Goal: Book appointment/travel/reservation

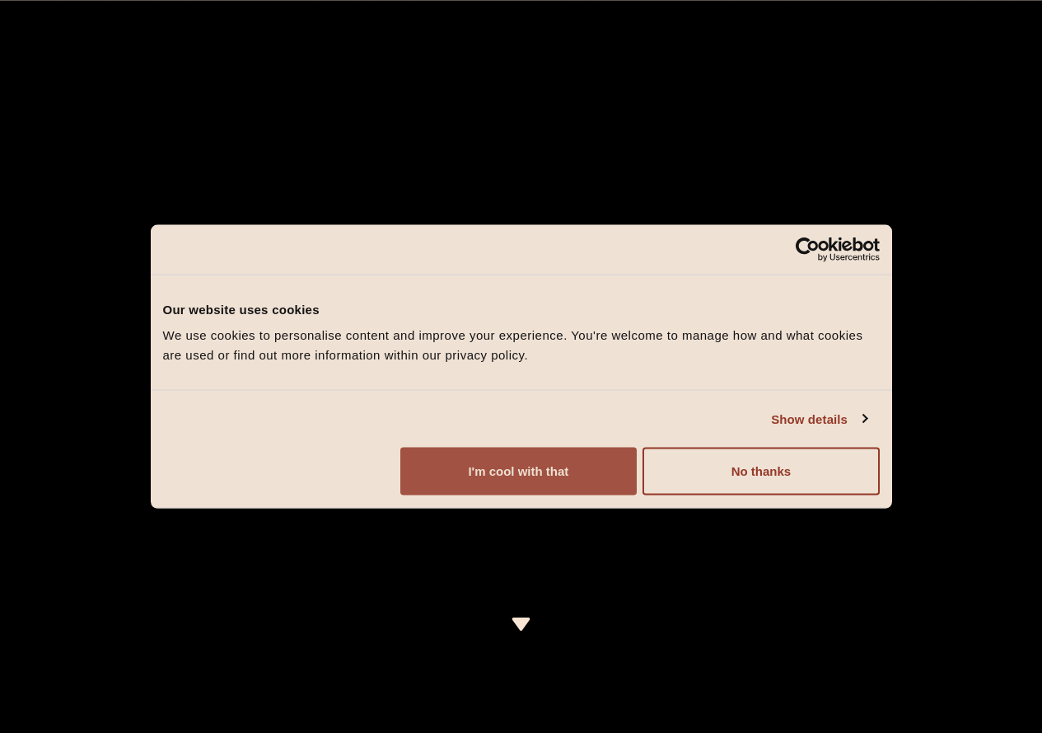
click at [637, 495] on button "I'm cool with that" at bounding box center [518, 471] width 236 height 48
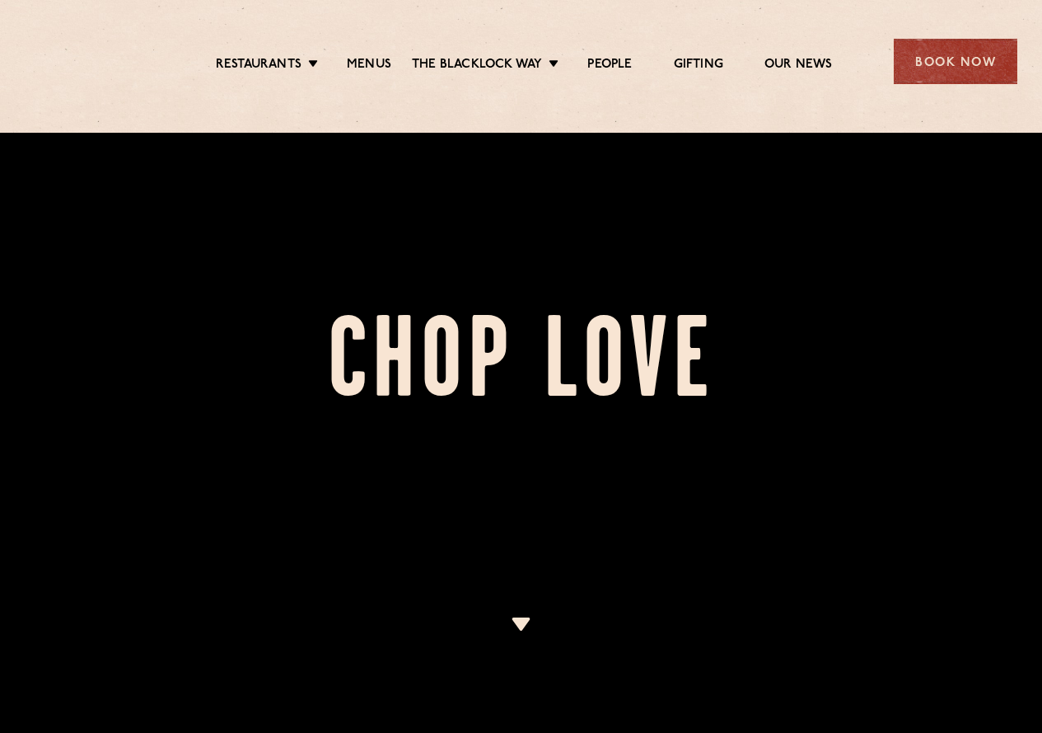
scroll to position [577, 0]
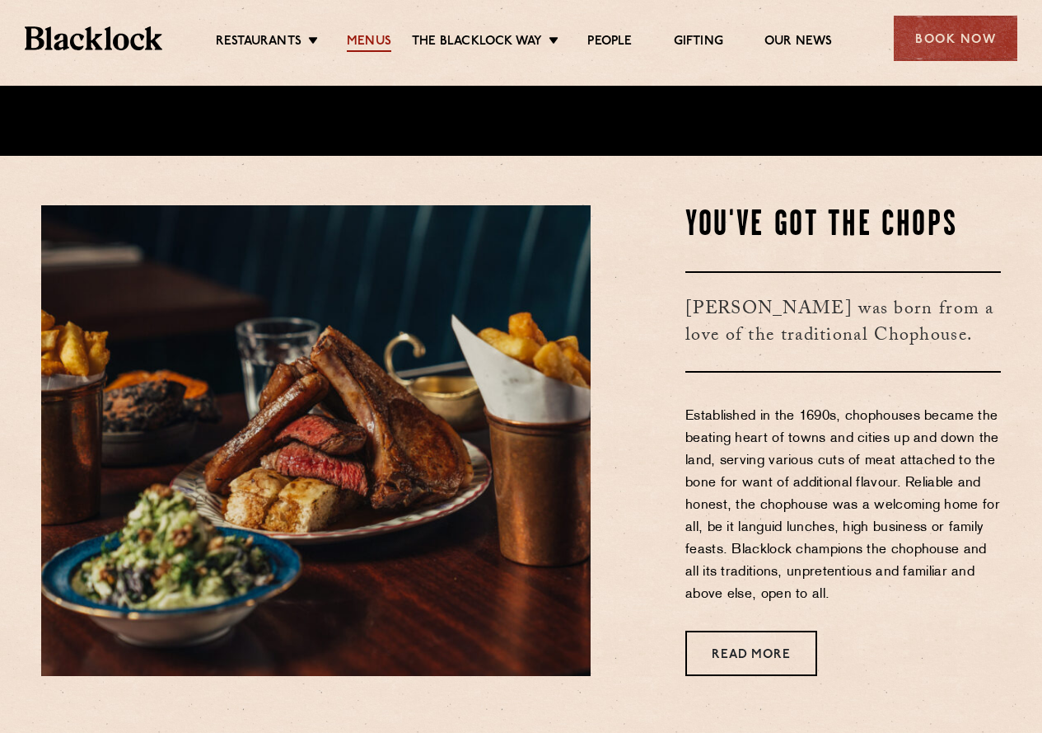
click at [364, 42] on link "Menus" at bounding box center [369, 43] width 44 height 18
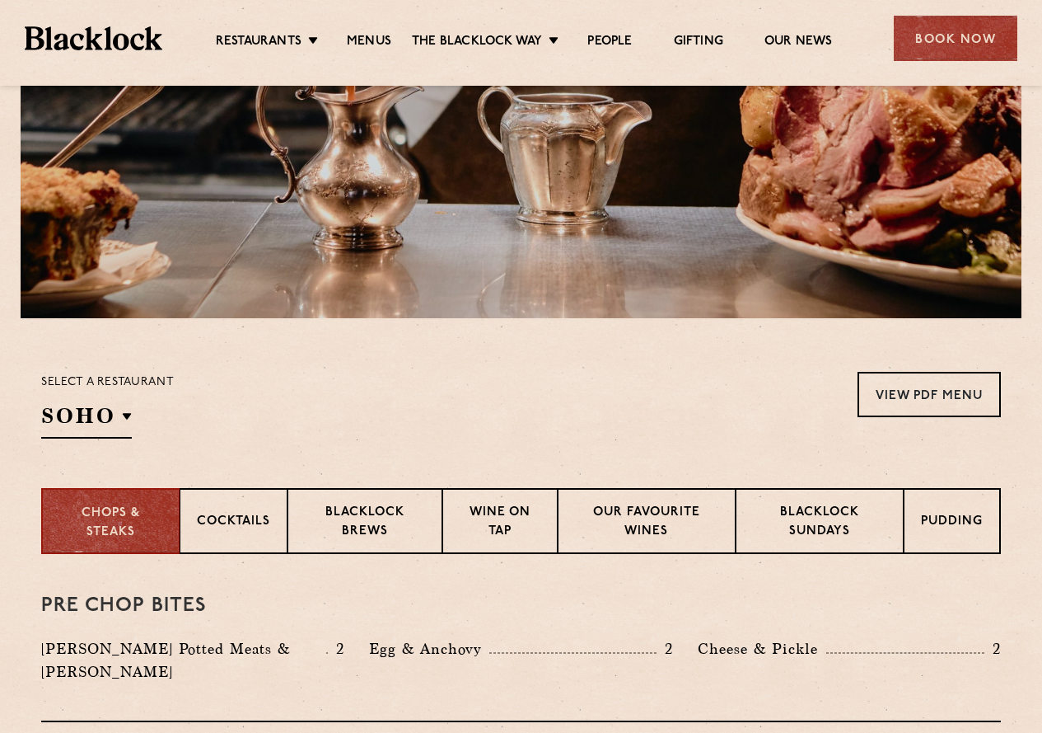
scroll to position [494, 0]
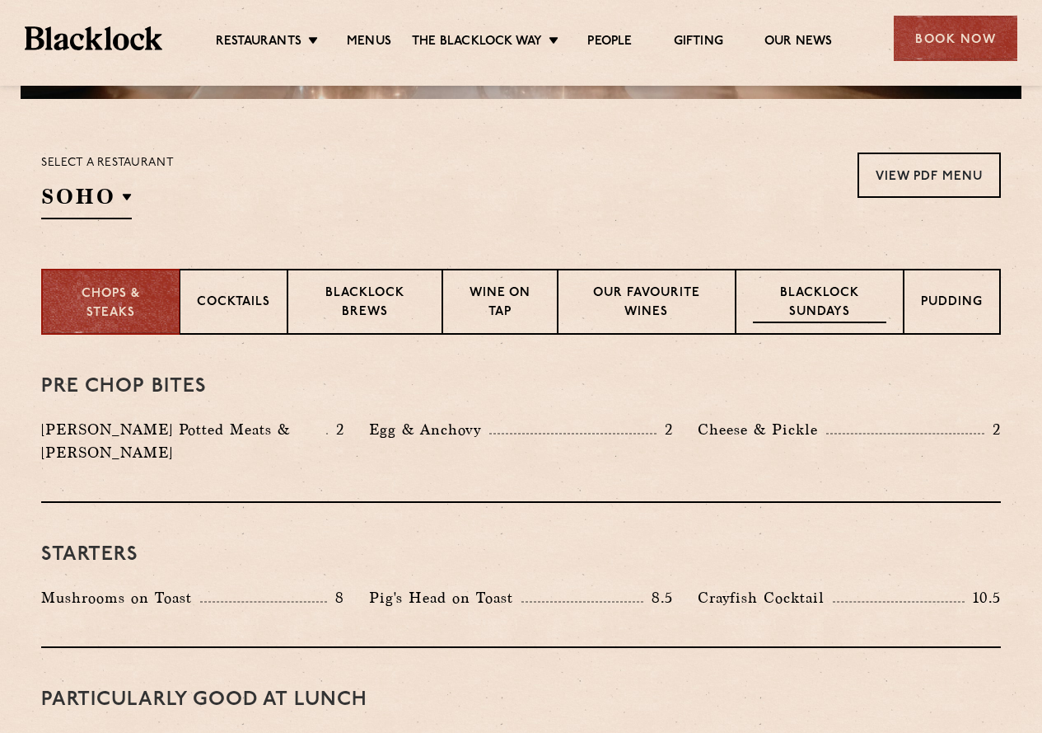
click at [822, 304] on p "Blacklock Sundays" at bounding box center [819, 303] width 133 height 39
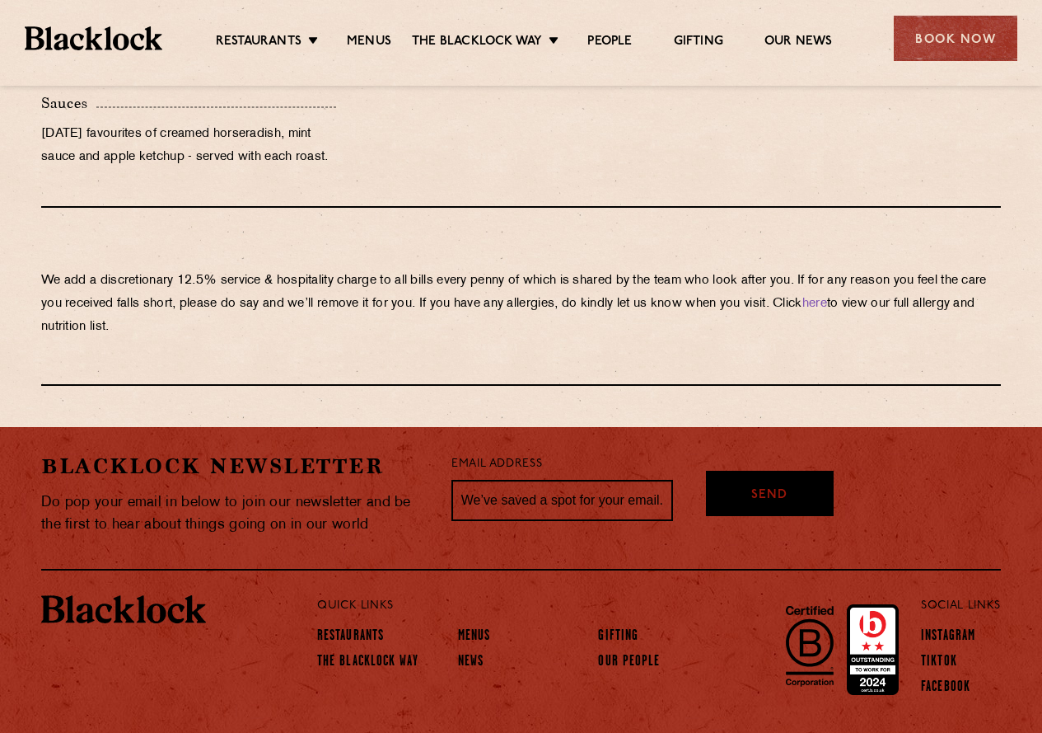
scroll to position [1835, 0]
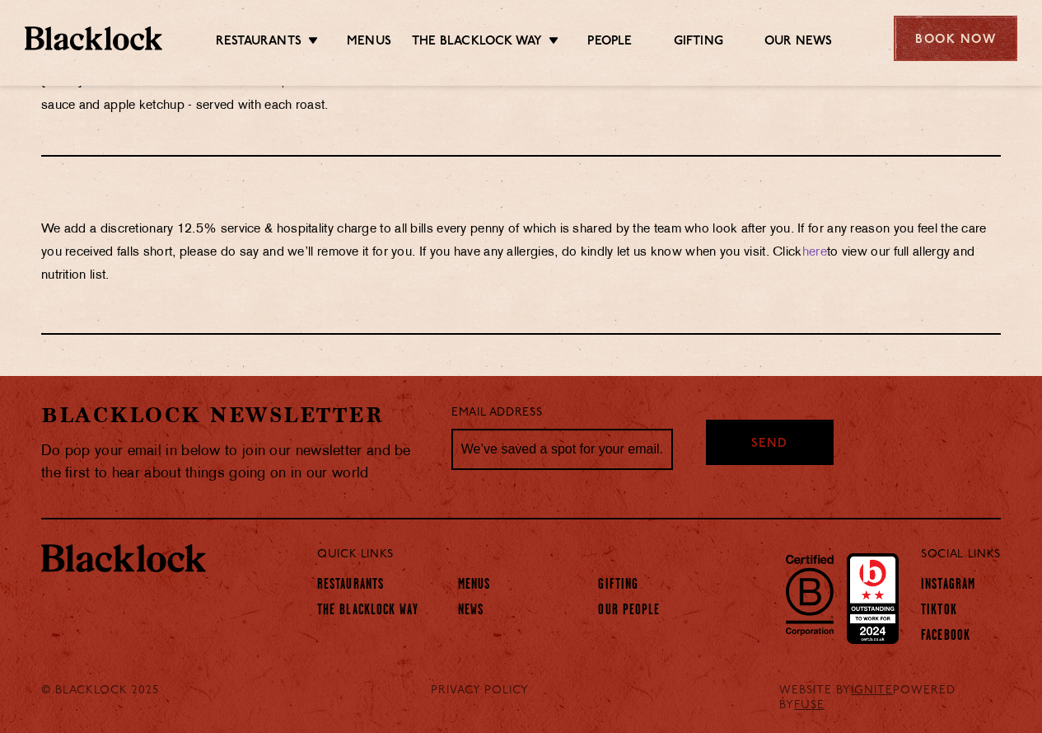
click at [972, 29] on div "Book Now" at bounding box center [956, 38] width 124 height 45
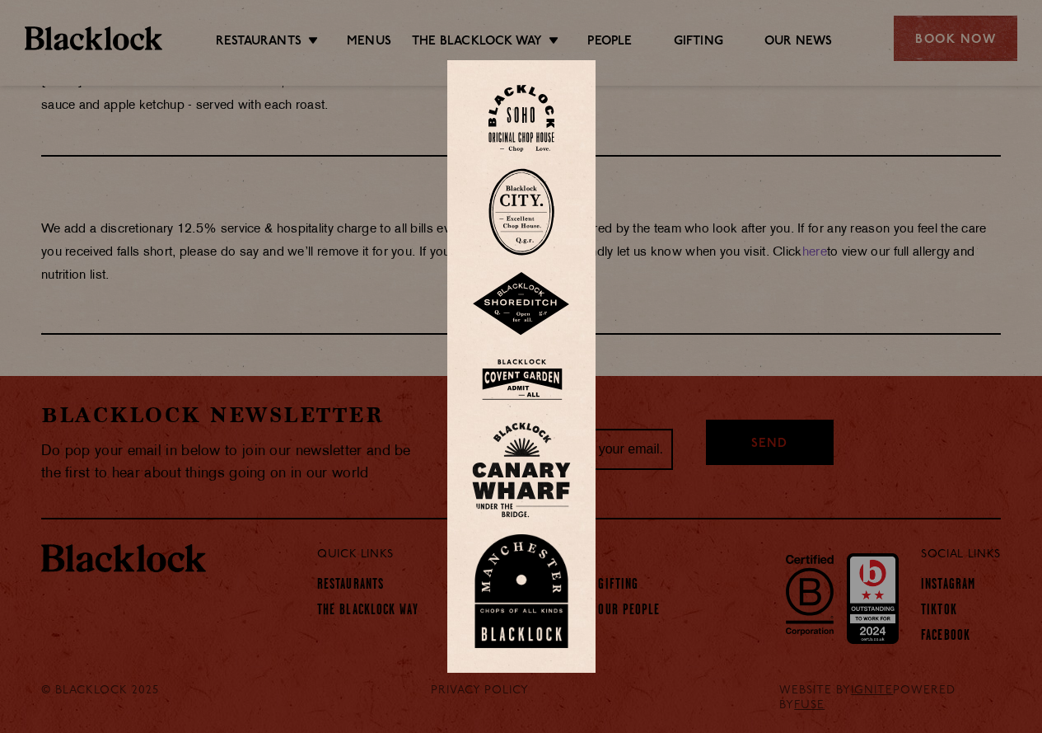
drag, startPoint x: 698, startPoint y: 546, endPoint x: 690, endPoint y: 525, distance: 22.2
click at [698, 546] on div at bounding box center [521, 366] width 1042 height 733
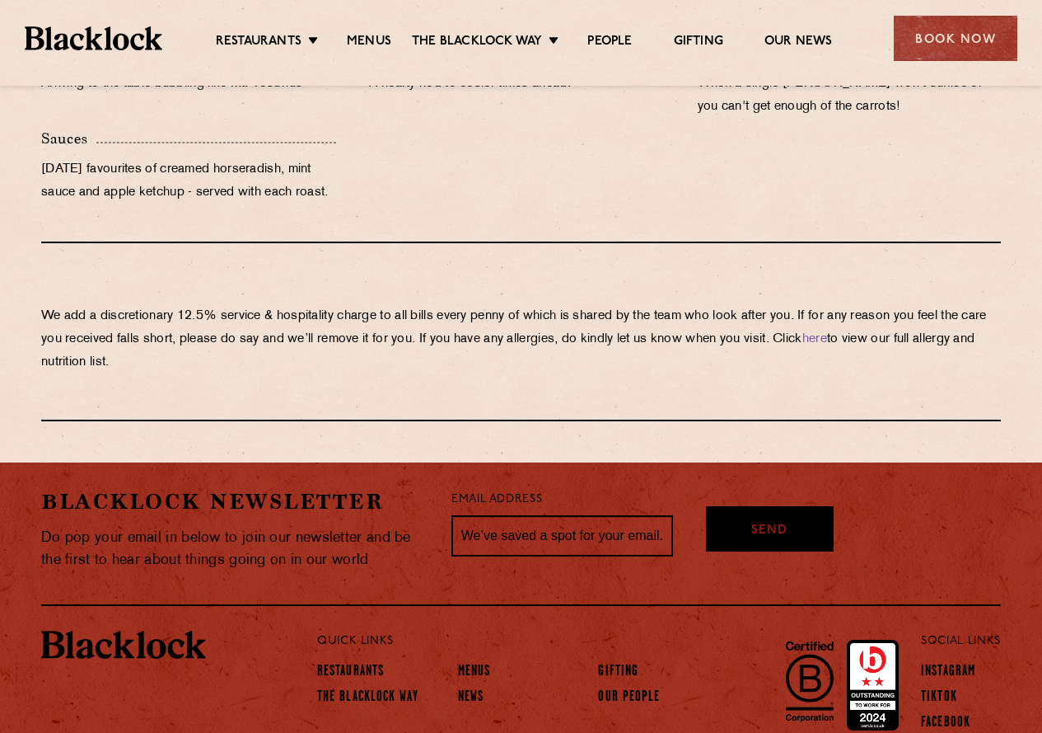
scroll to position [1506, 0]
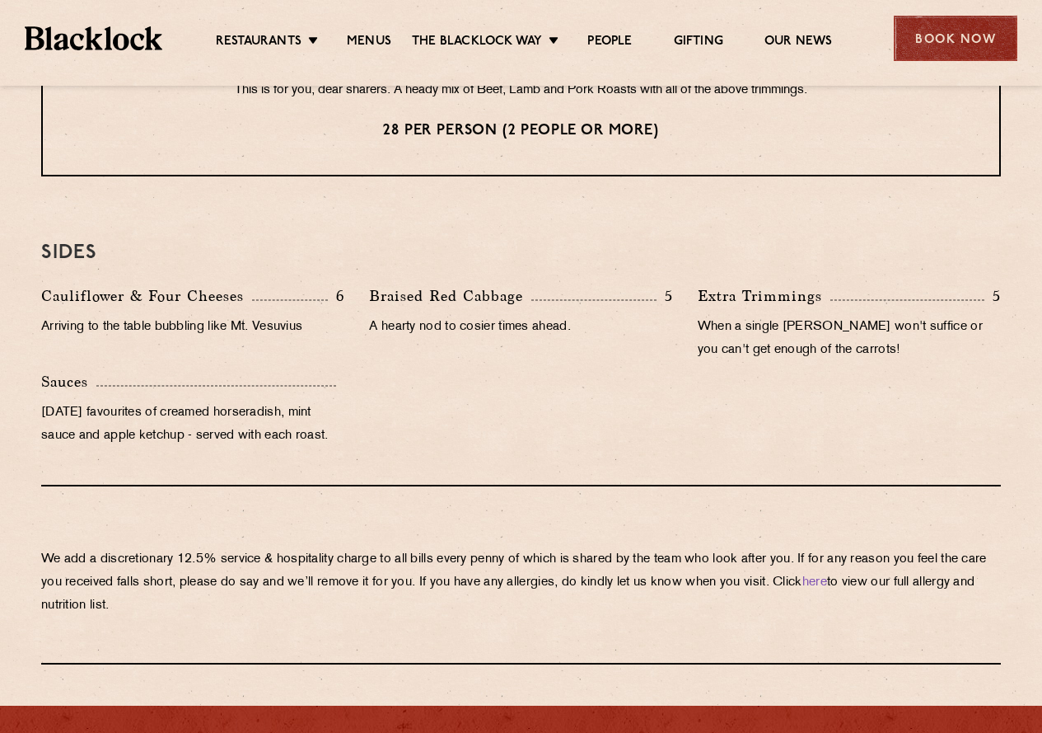
click at [966, 43] on div "Book Now" at bounding box center [956, 38] width 124 height 45
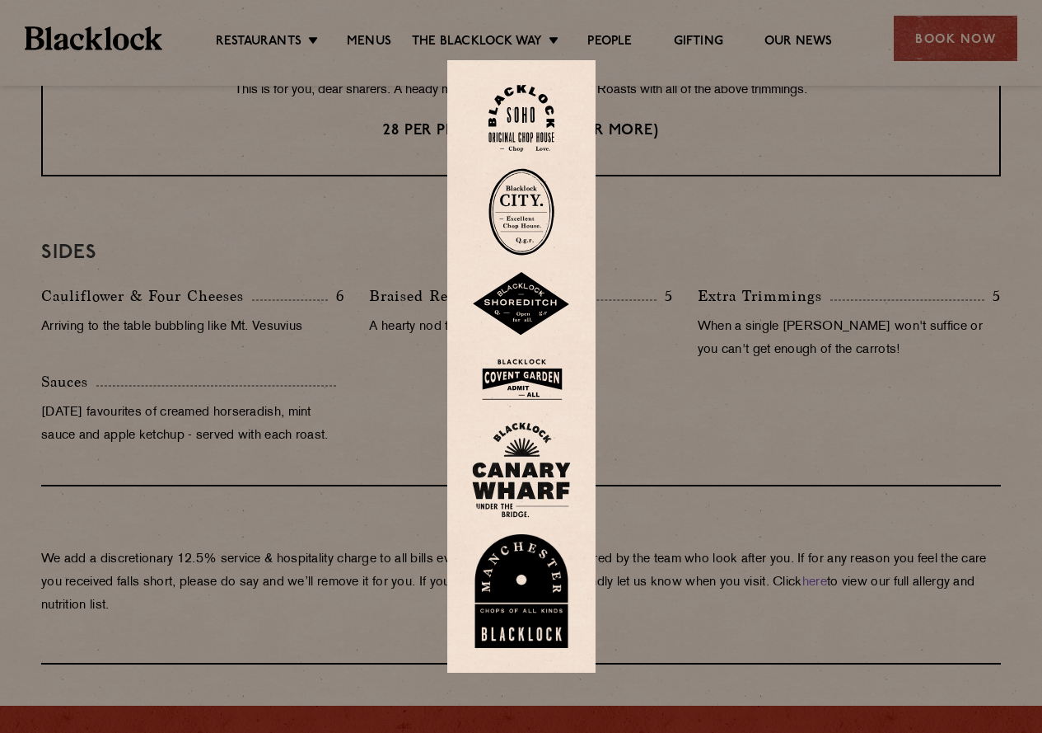
click at [543, 303] on img at bounding box center [521, 304] width 99 height 64
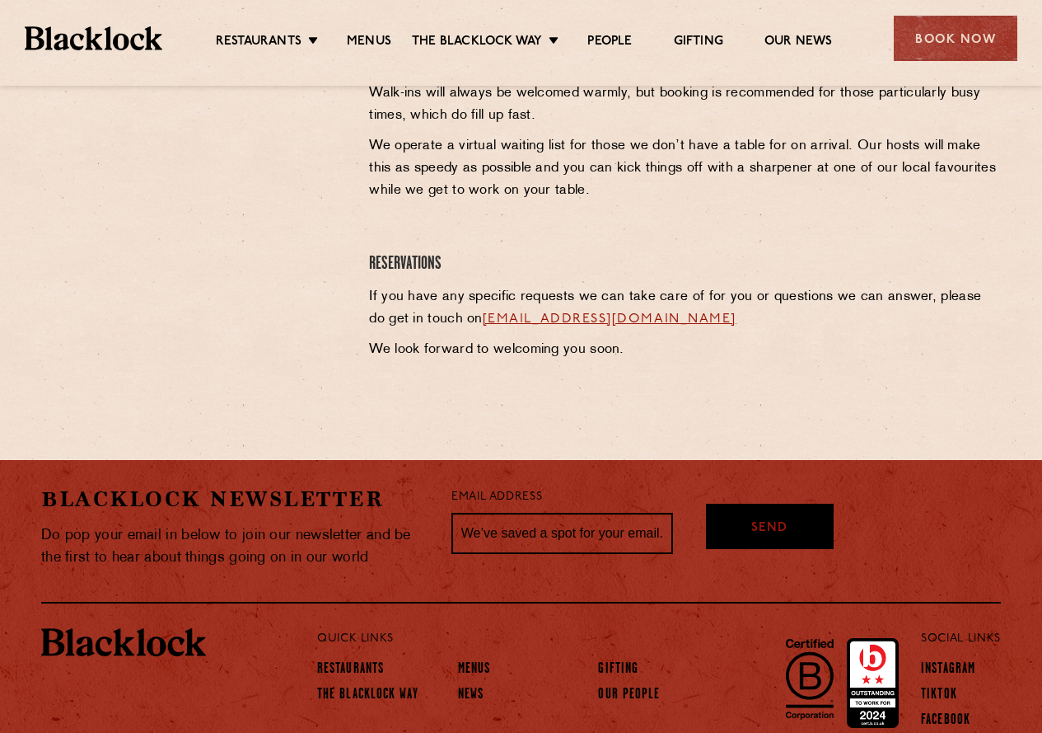
scroll to position [165, 0]
